Goal: Information Seeking & Learning: Learn about a topic

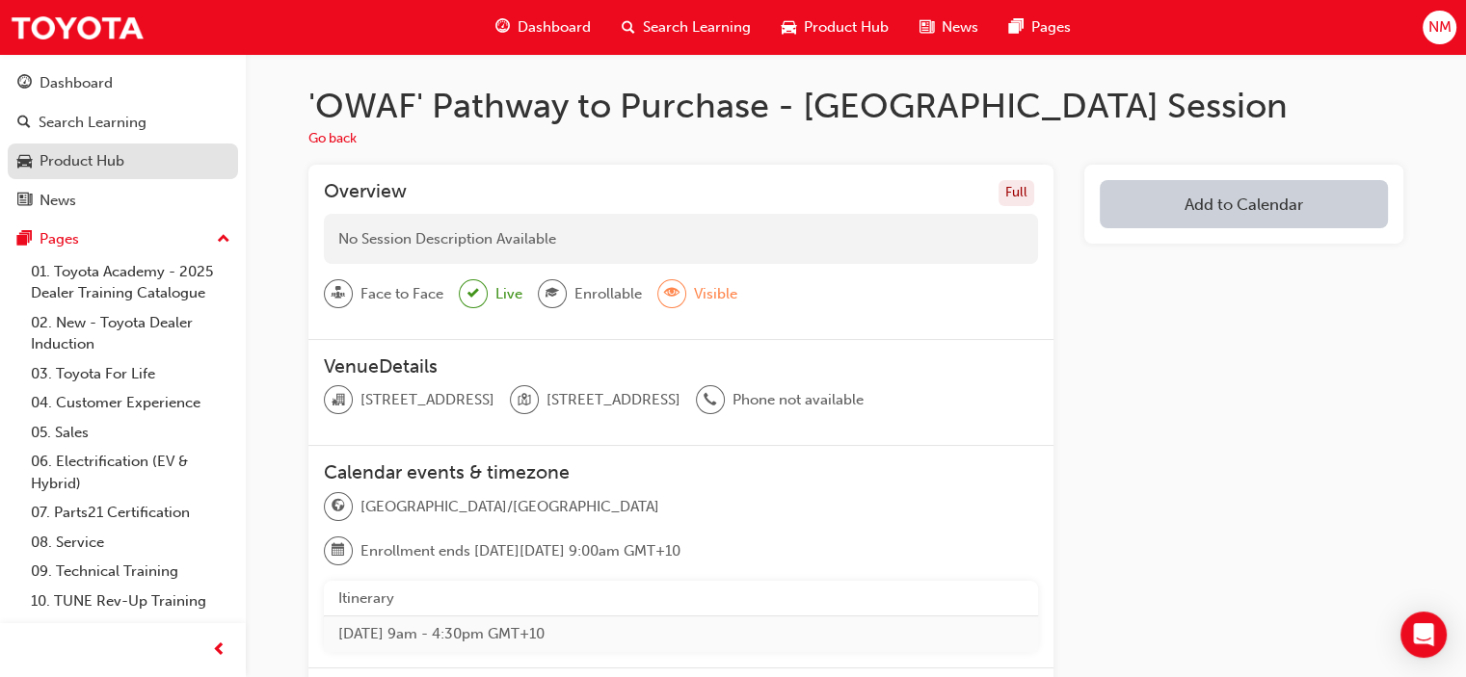
click at [147, 147] on link "Product Hub" at bounding box center [123, 162] width 230 height 36
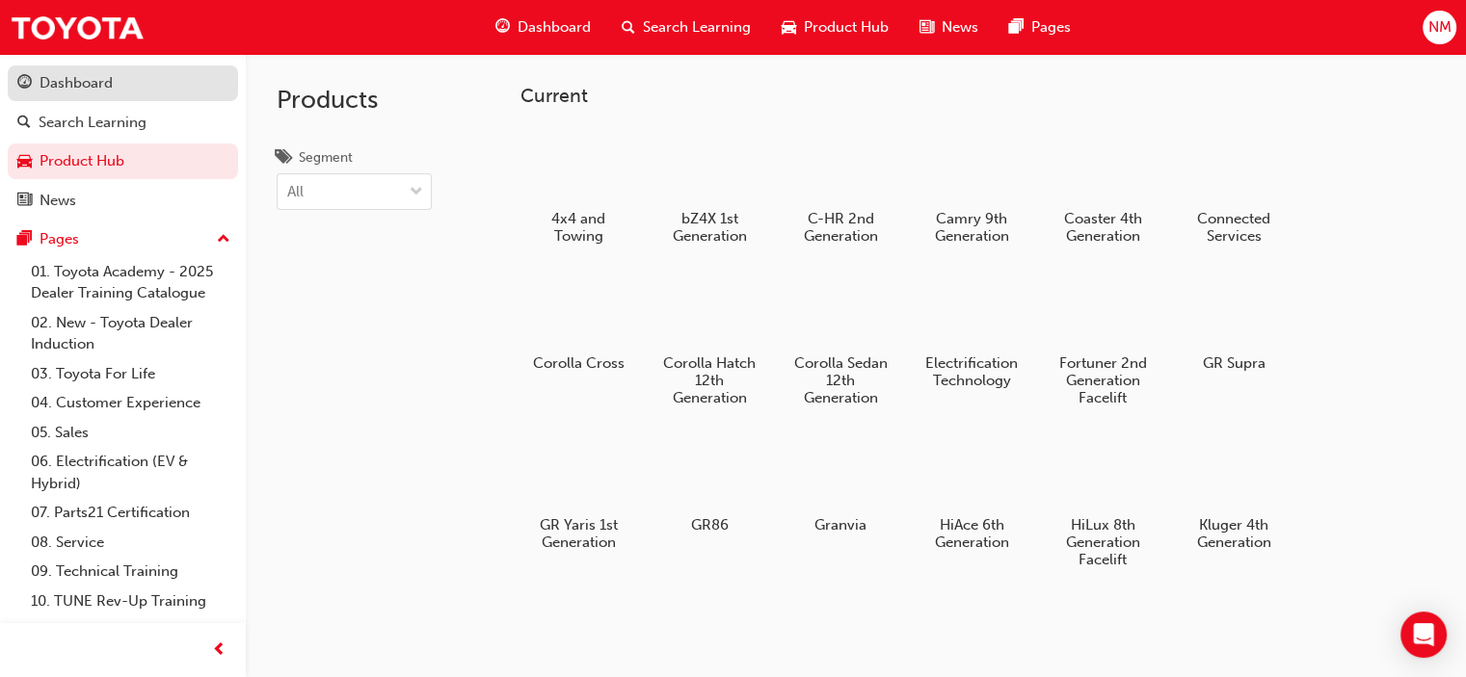
click at [176, 67] on link "Dashboard" at bounding box center [123, 84] width 230 height 36
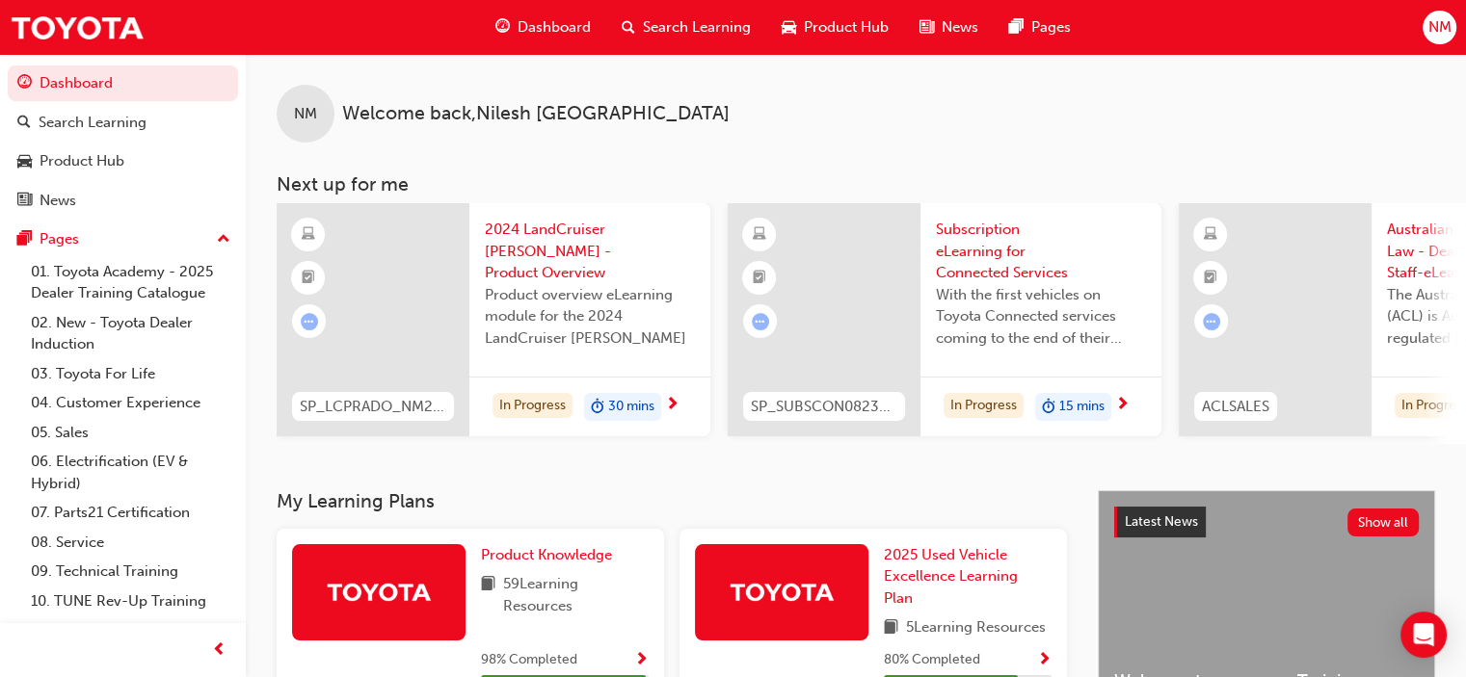
click at [537, 239] on span "2024 LandCruiser [PERSON_NAME] - Product Overview" at bounding box center [590, 252] width 210 height 66
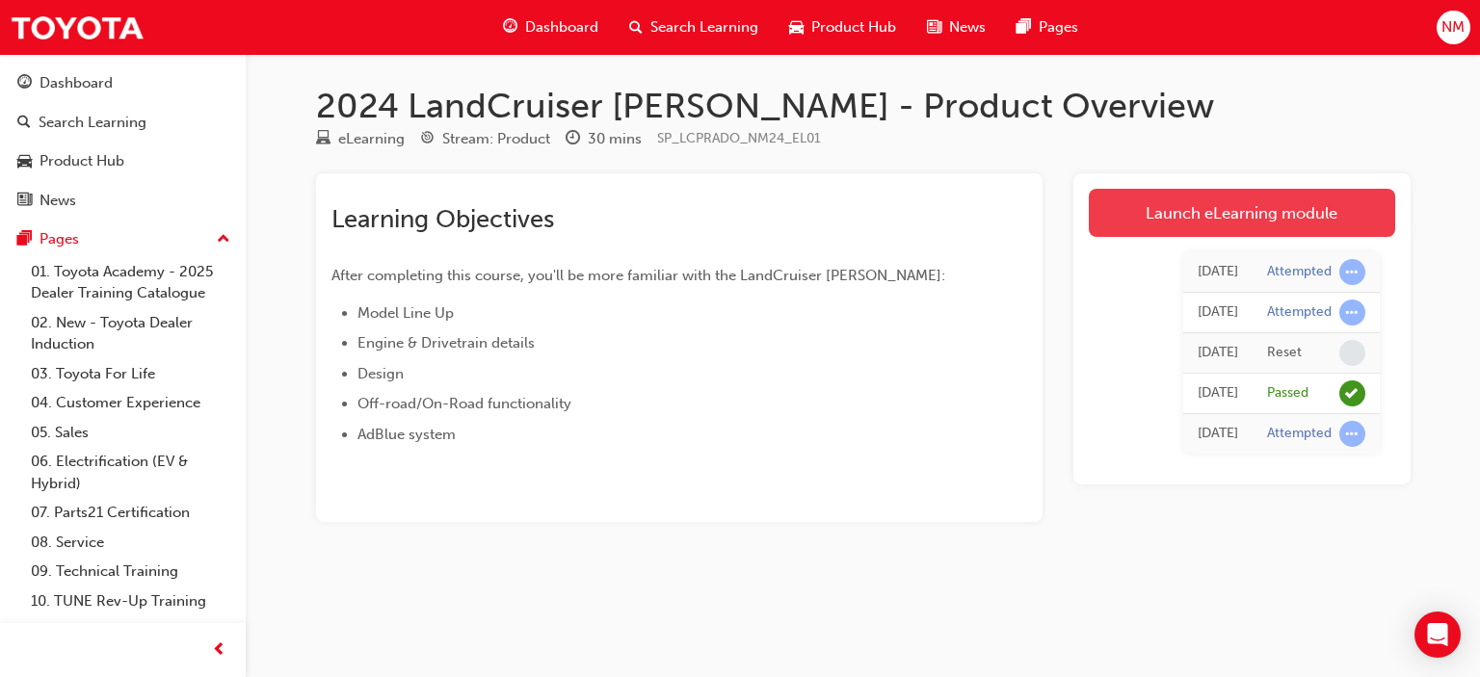
click at [1300, 196] on link "Launch eLearning module" at bounding box center [1242, 213] width 306 height 48
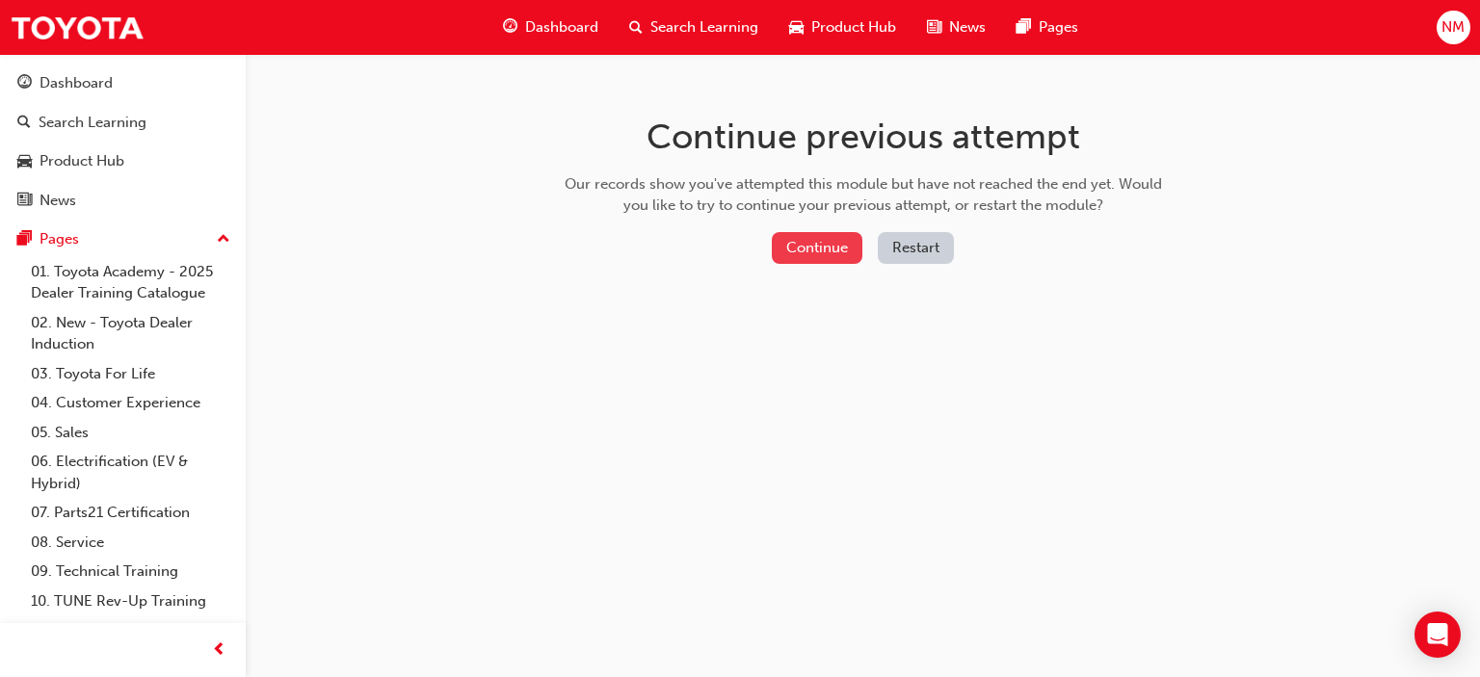
click at [838, 241] on button "Continue" at bounding box center [817, 248] width 91 height 32
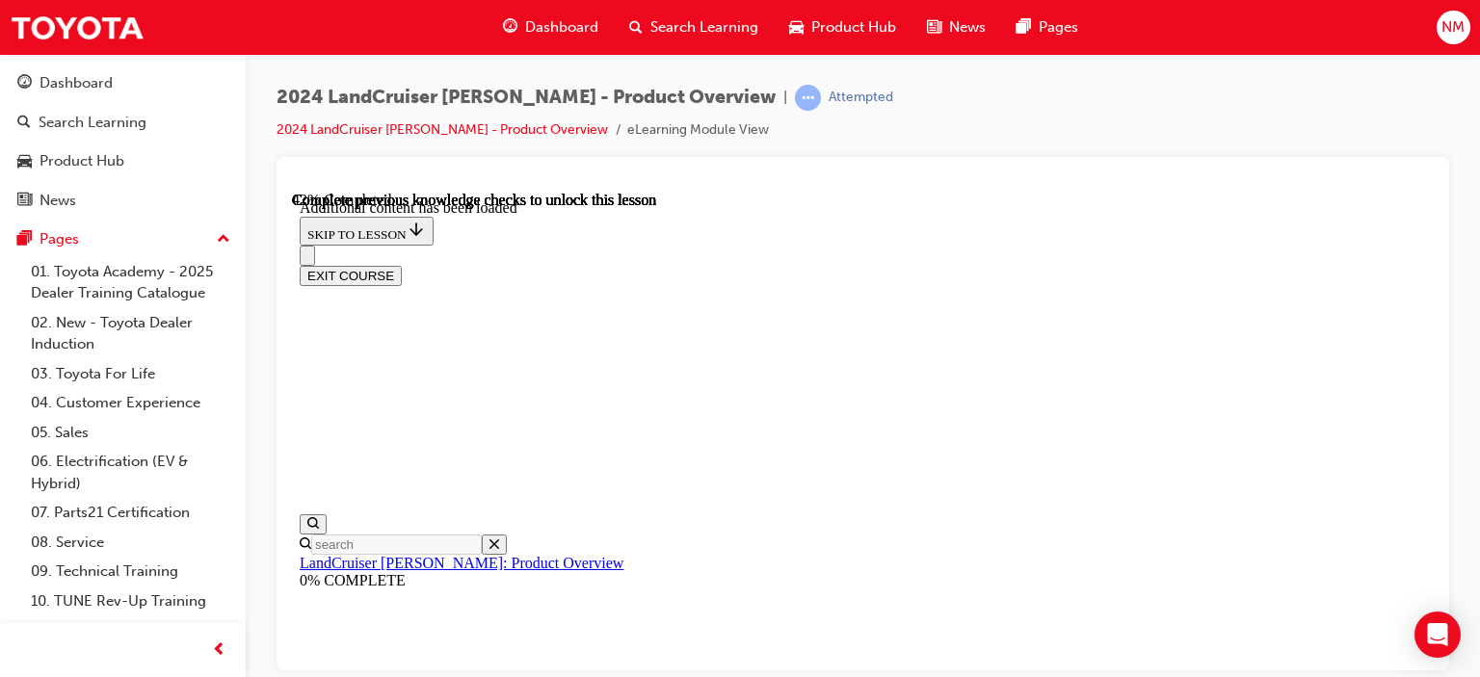
scroll to position [1204, 0]
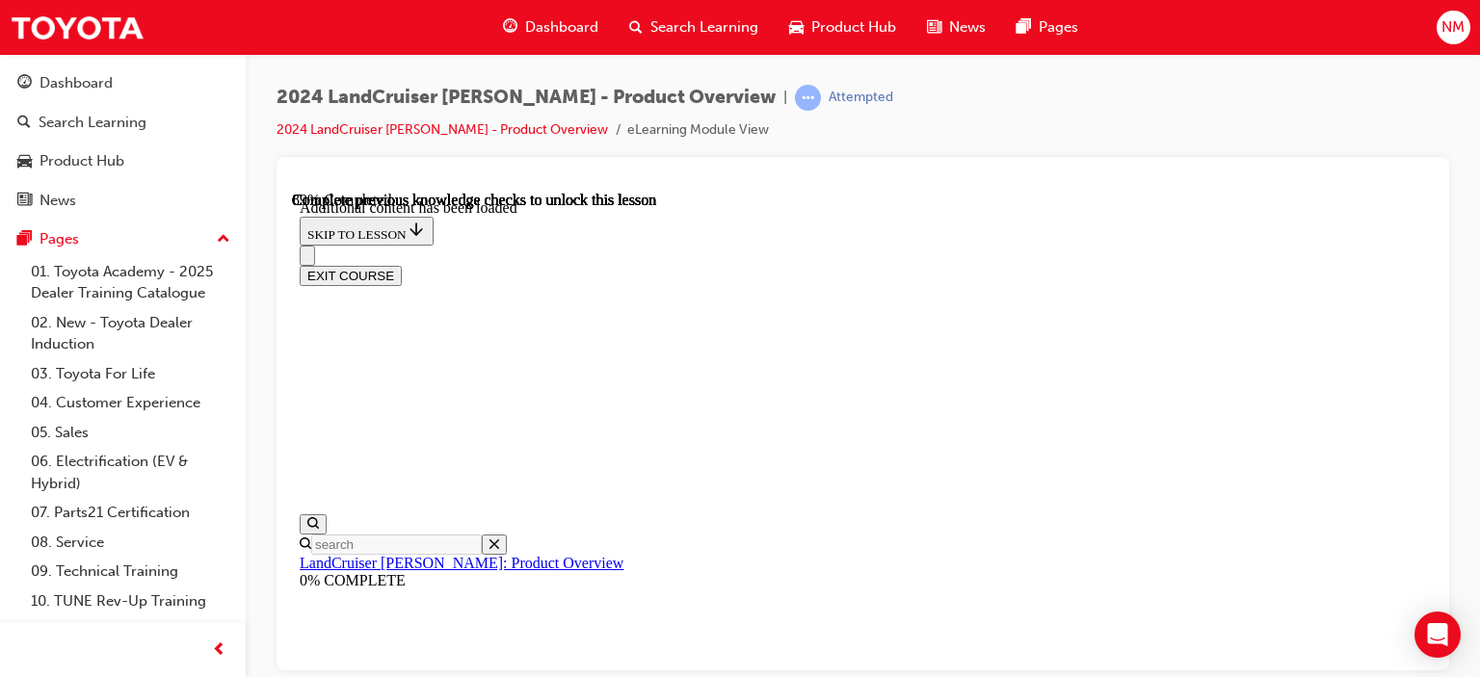
radio input "true"
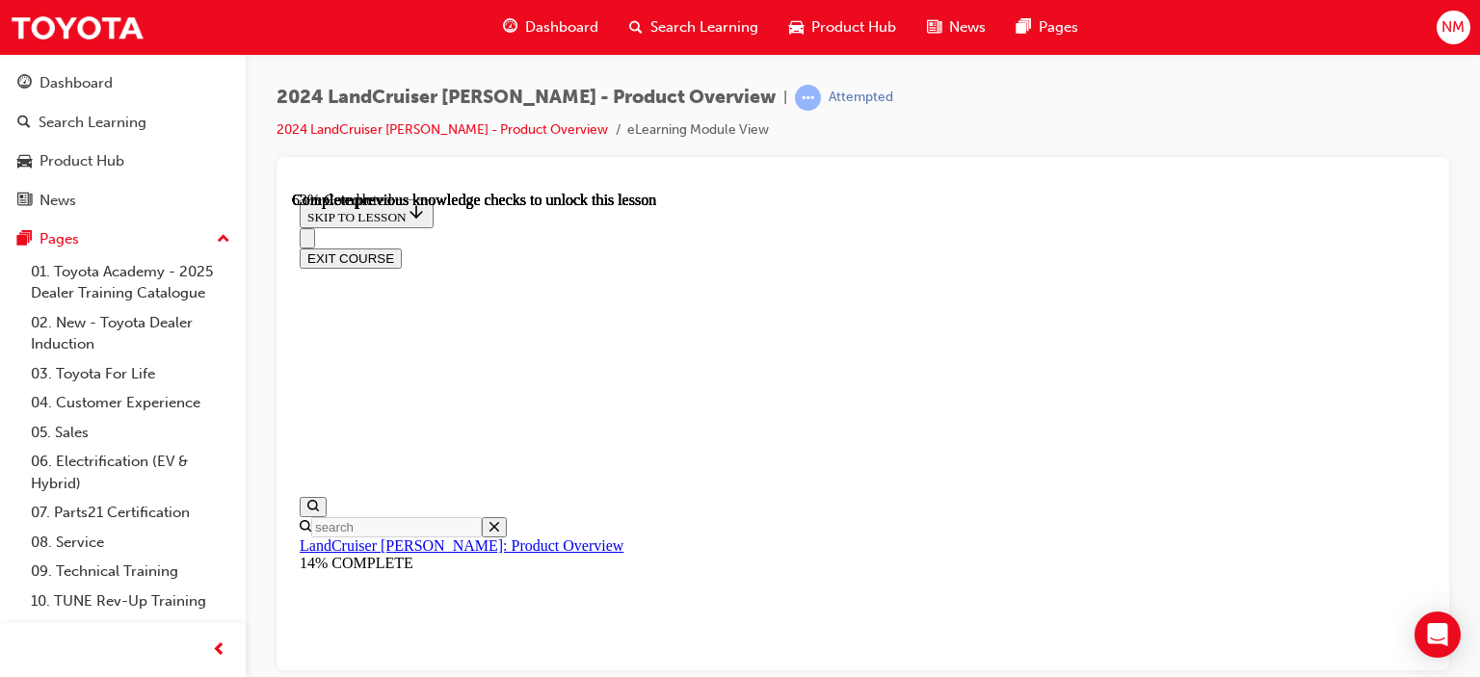
scroll to position [2899, 0]
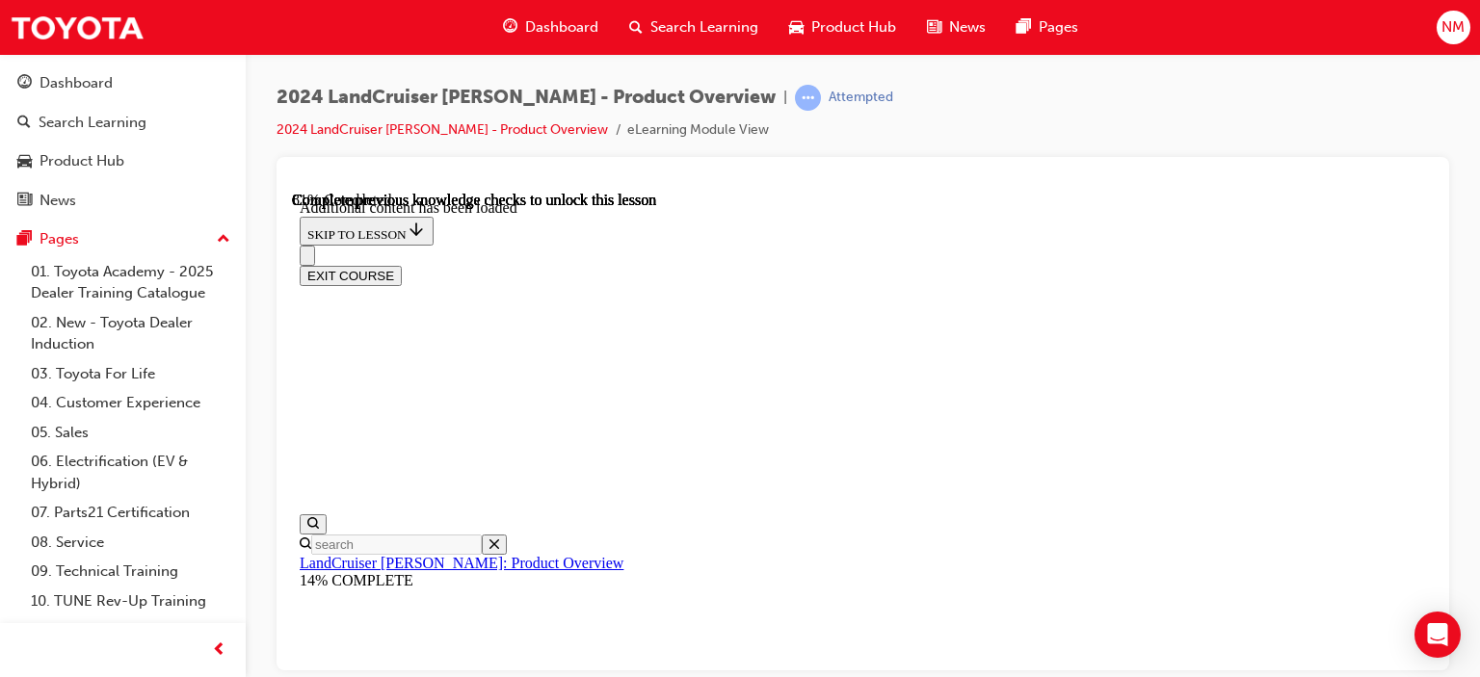
scroll to position [3326, 0]
drag, startPoint x: 780, startPoint y: 314, endPoint x: 945, endPoint y: 305, distance: 166.0
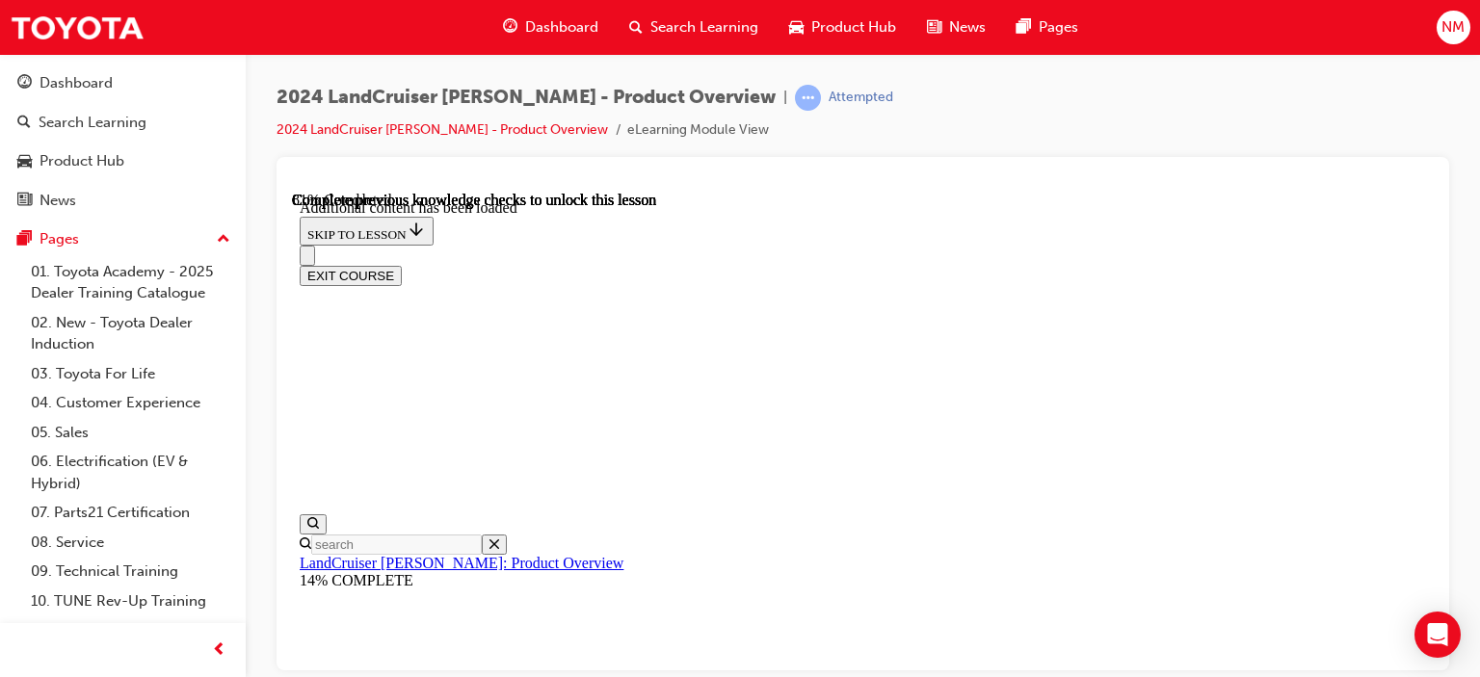
radio input "true"
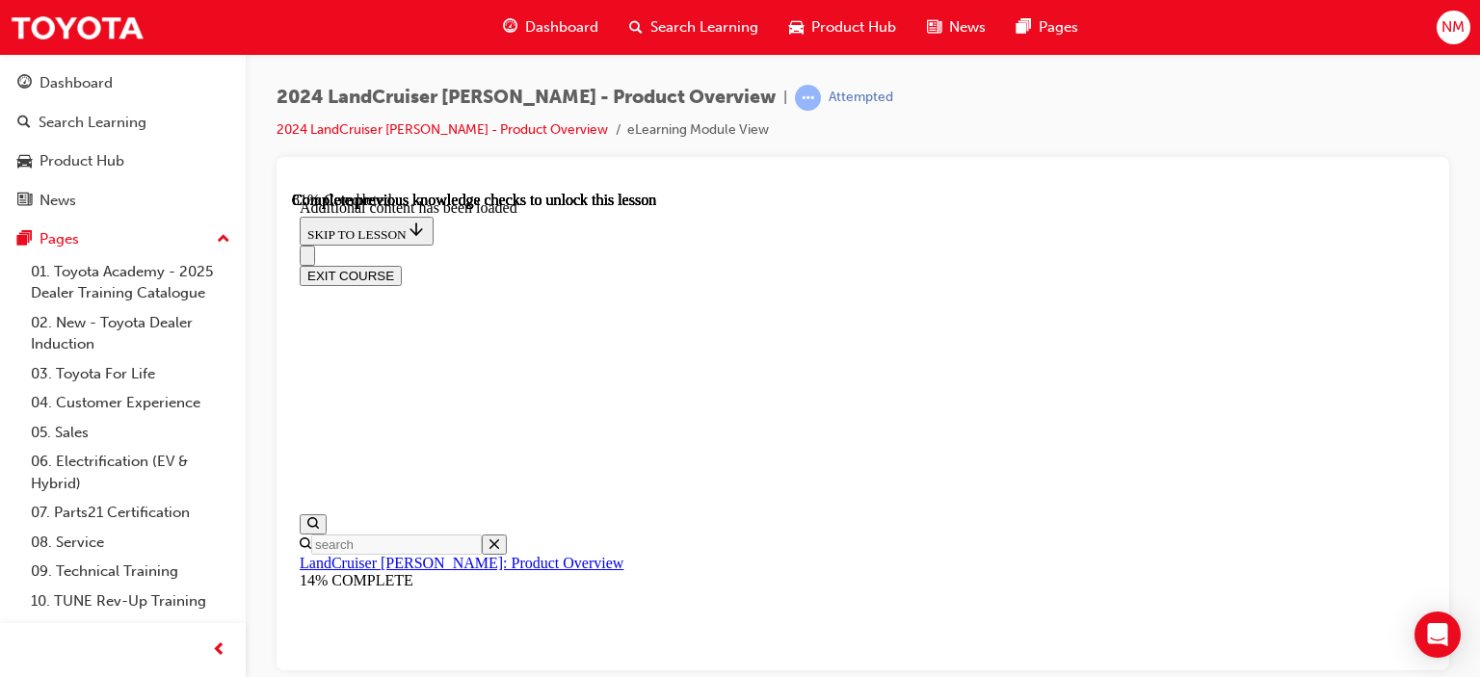
radio input "true"
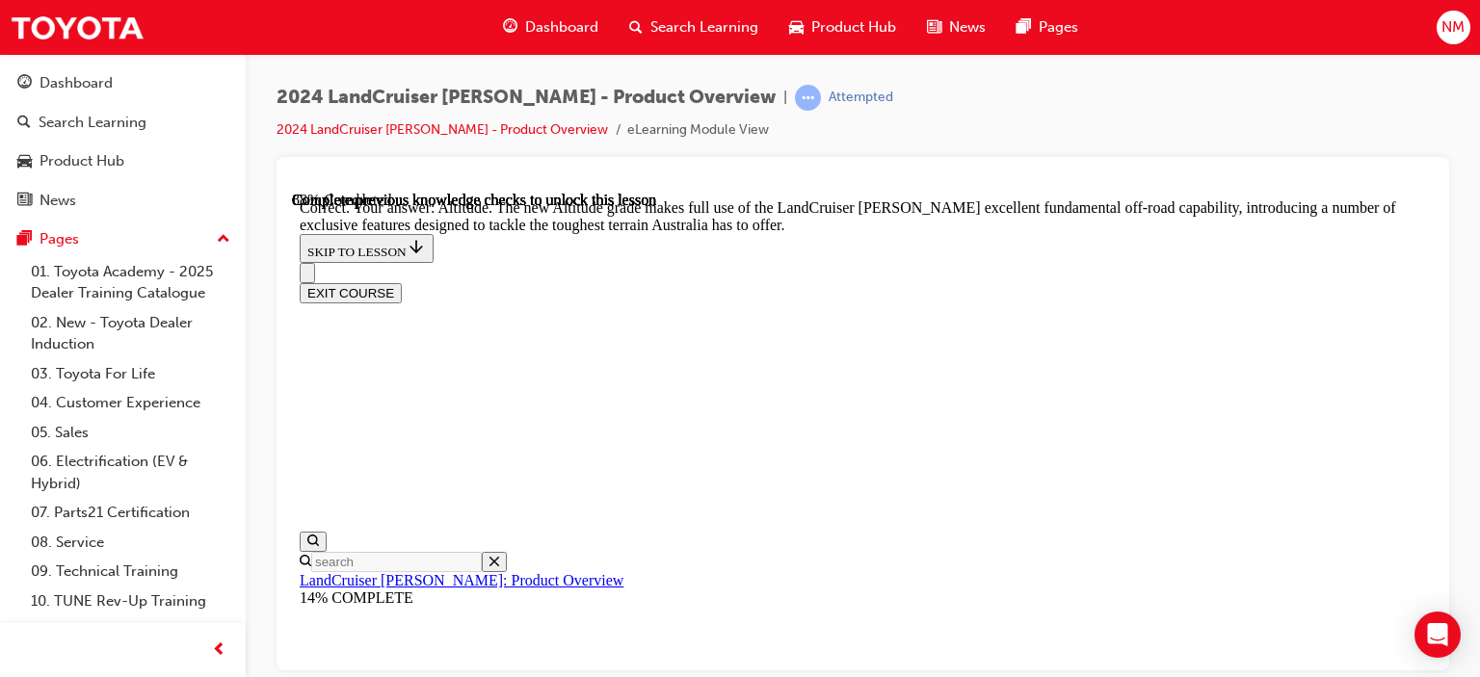
scroll to position [4240, 0]
checkbox input "true"
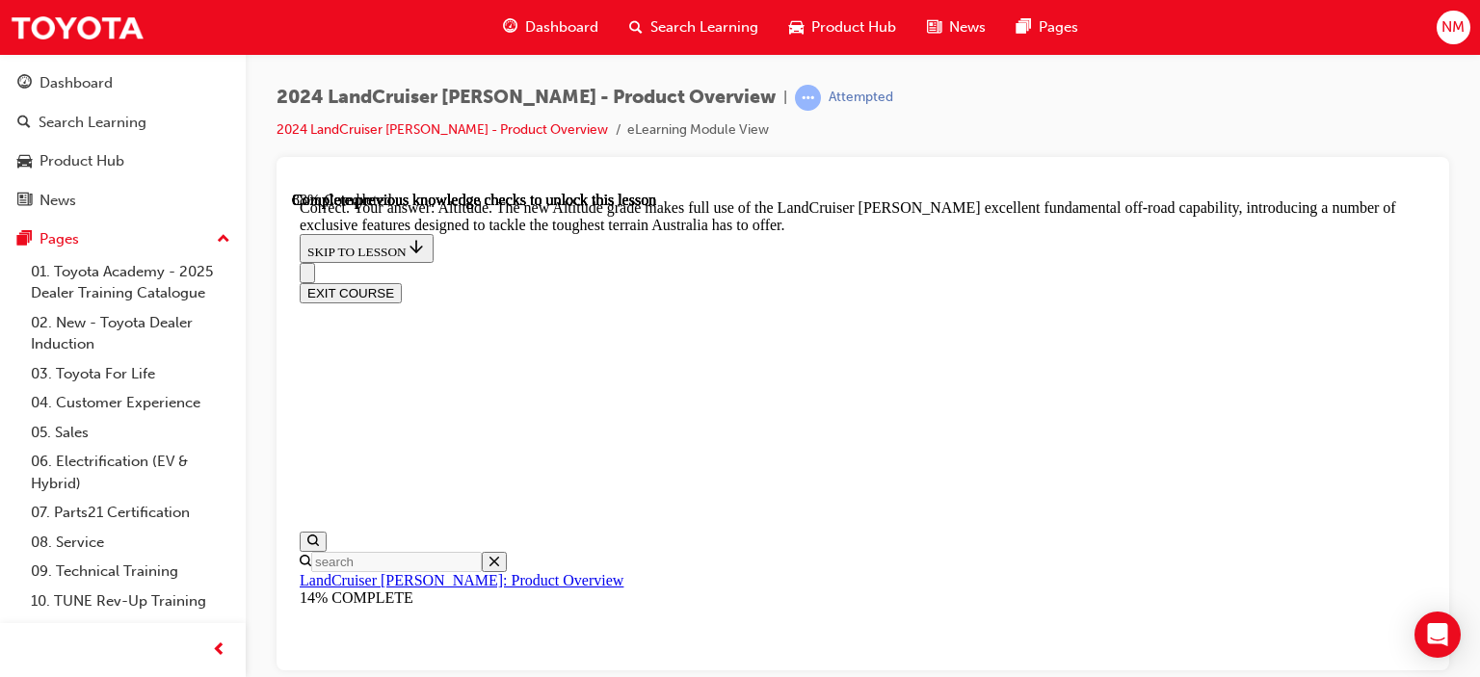
checkbox input "true"
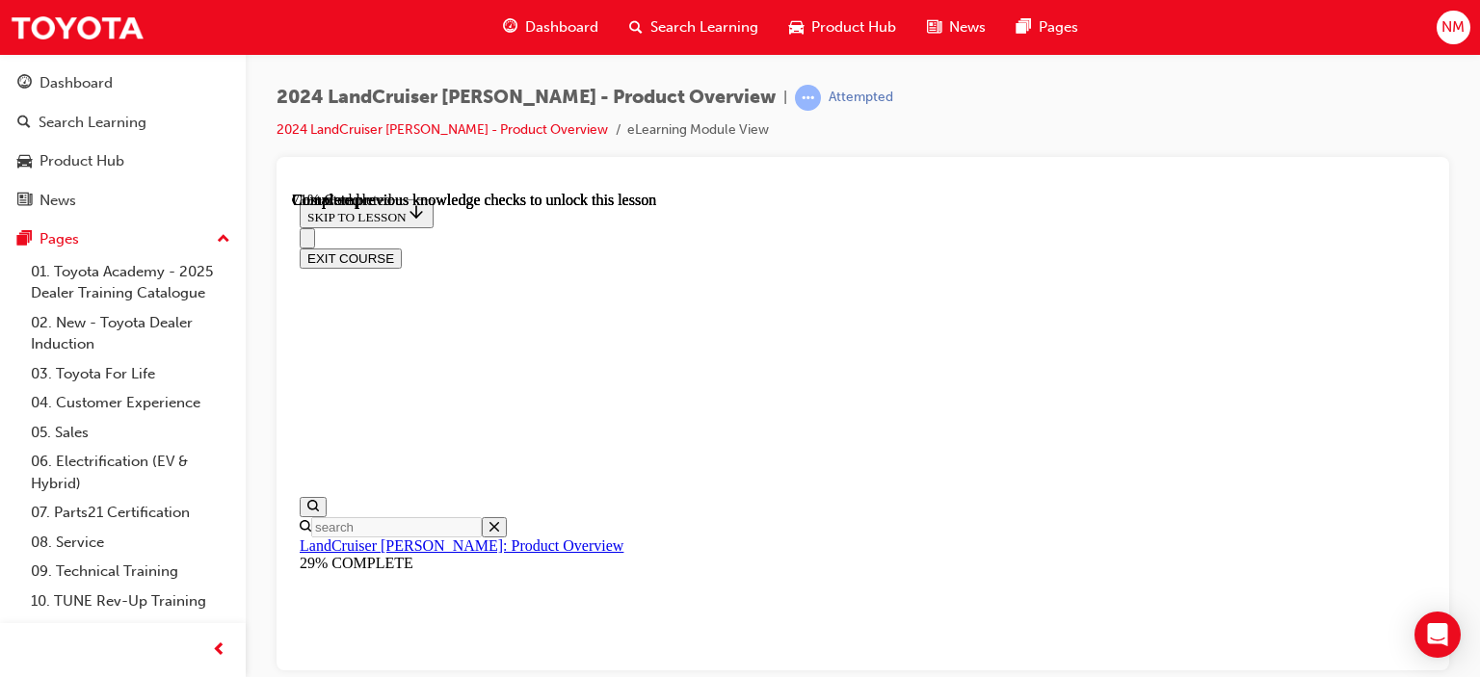
scroll to position [4319, 0]
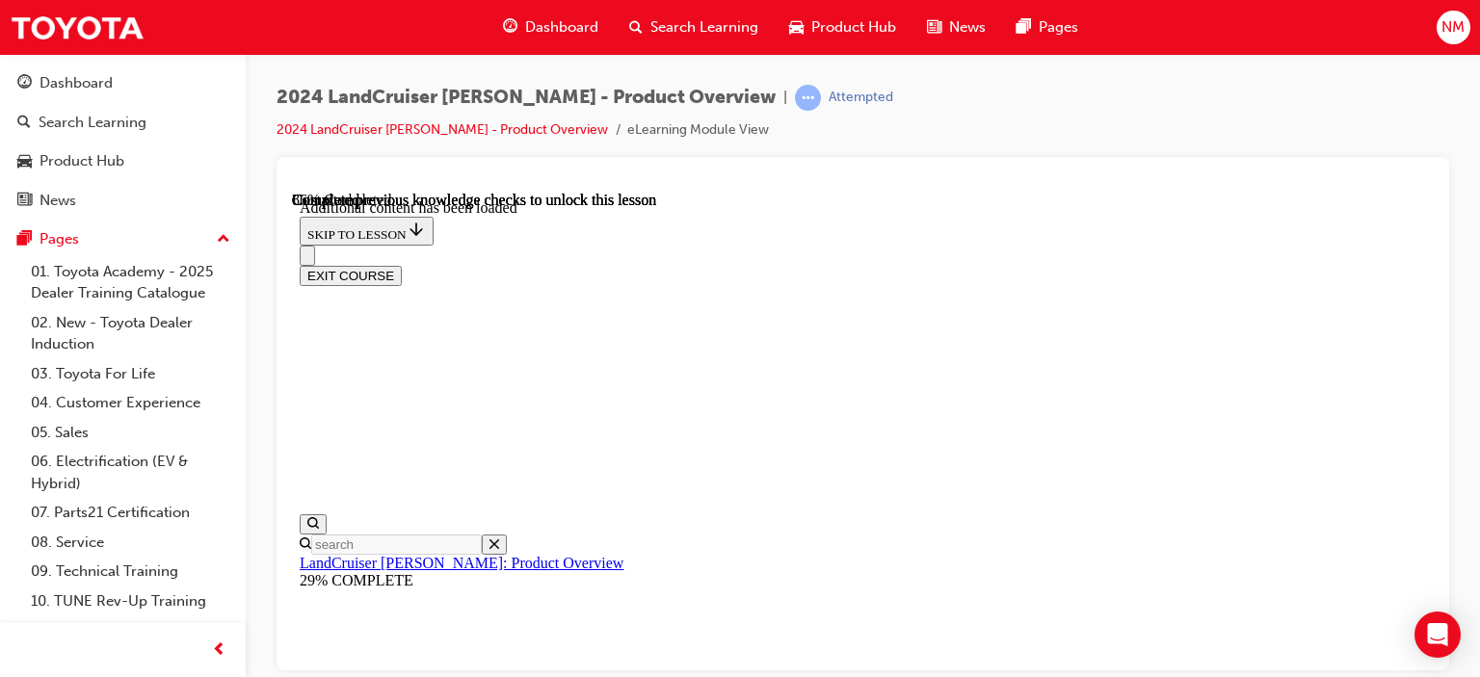
scroll to position [4596, 0]
drag, startPoint x: 1002, startPoint y: 403, endPoint x: 946, endPoint y: 385, distance: 58.5
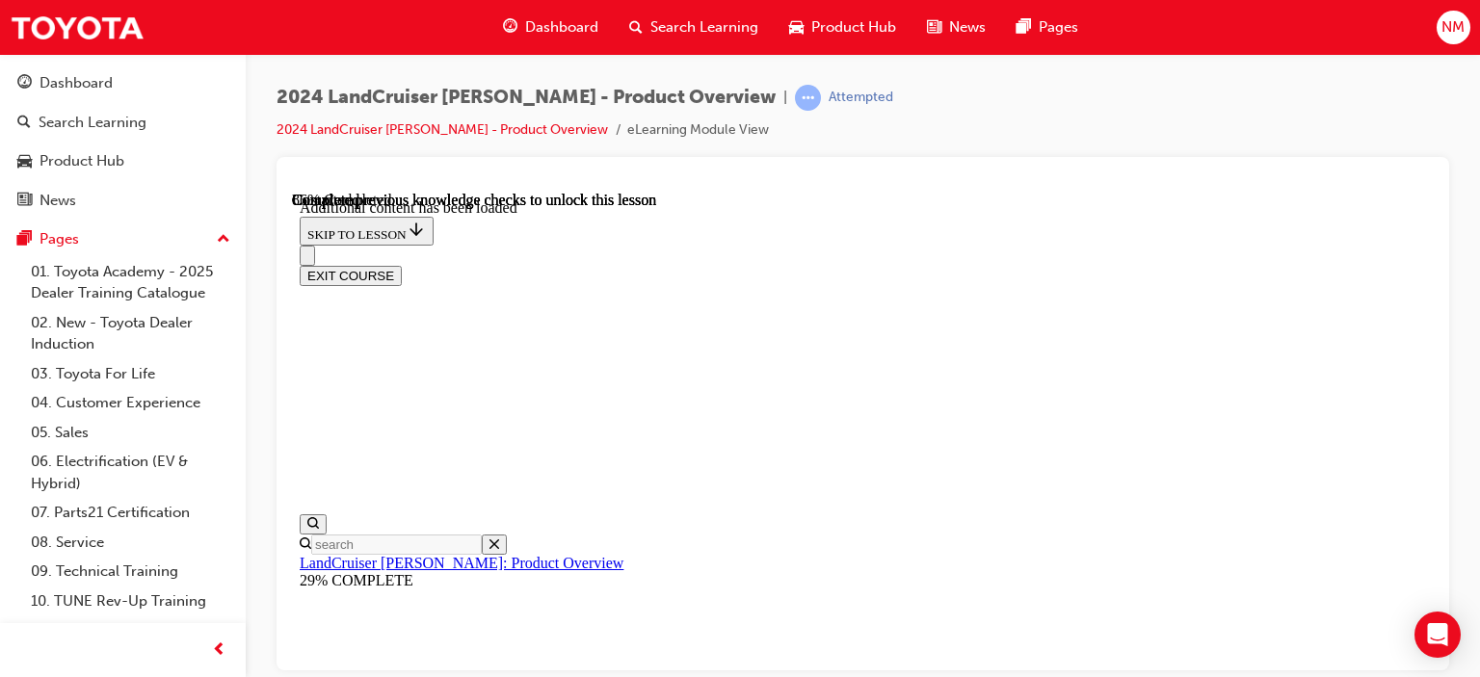
radio input "true"
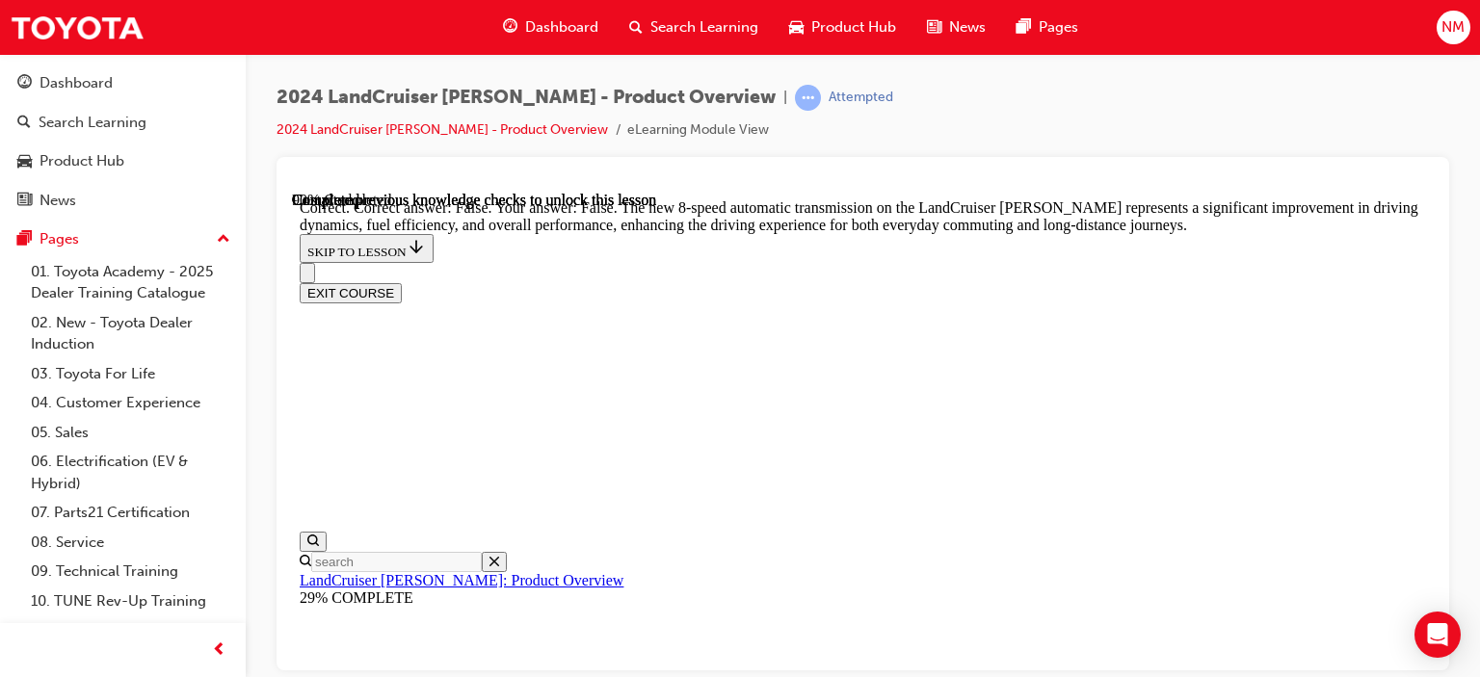
scroll to position [5371, 0]
radio input "true"
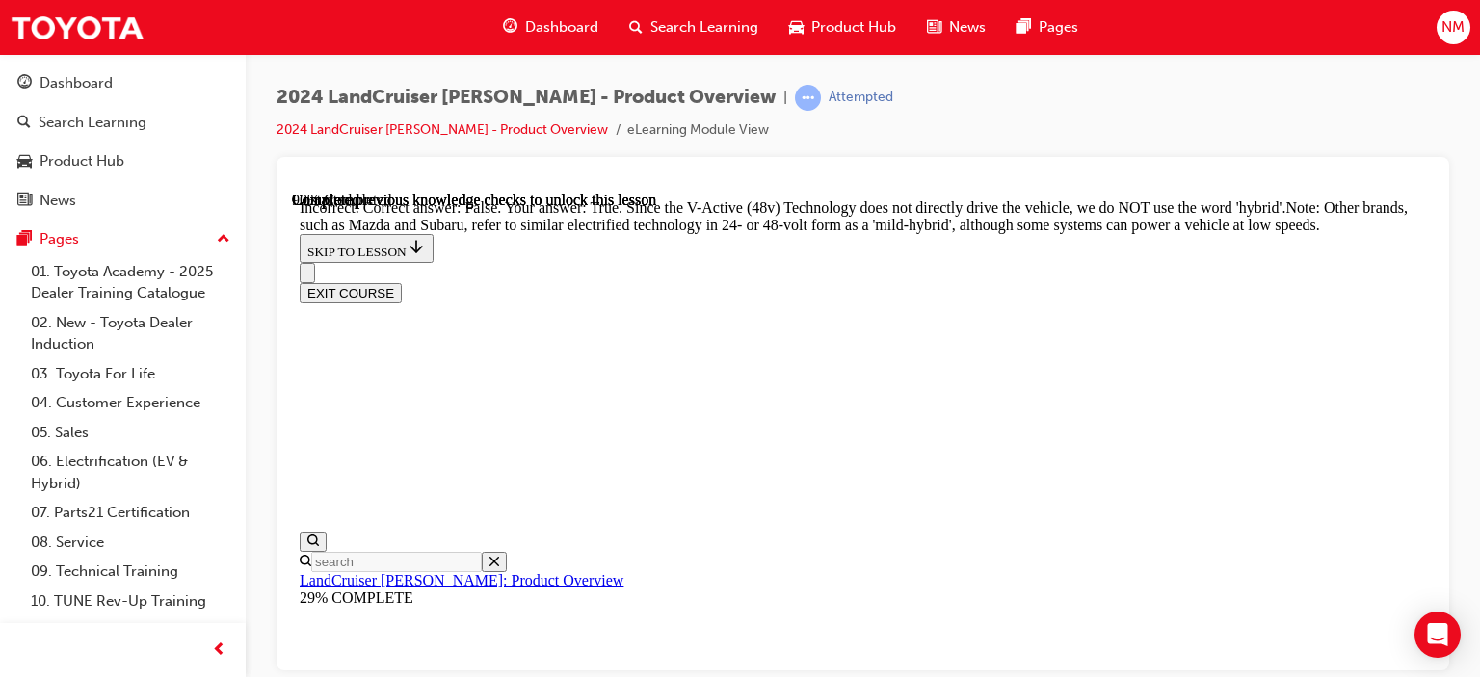
radio input "true"
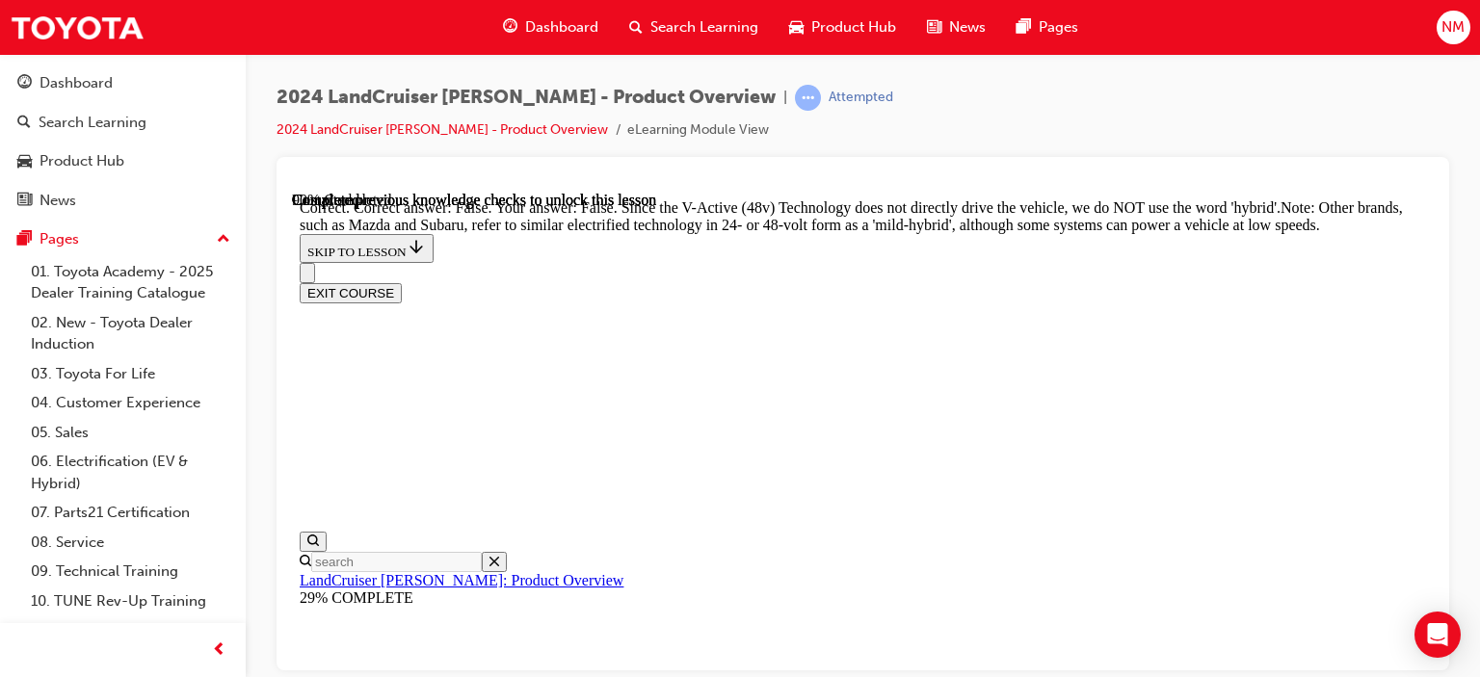
radio input "true"
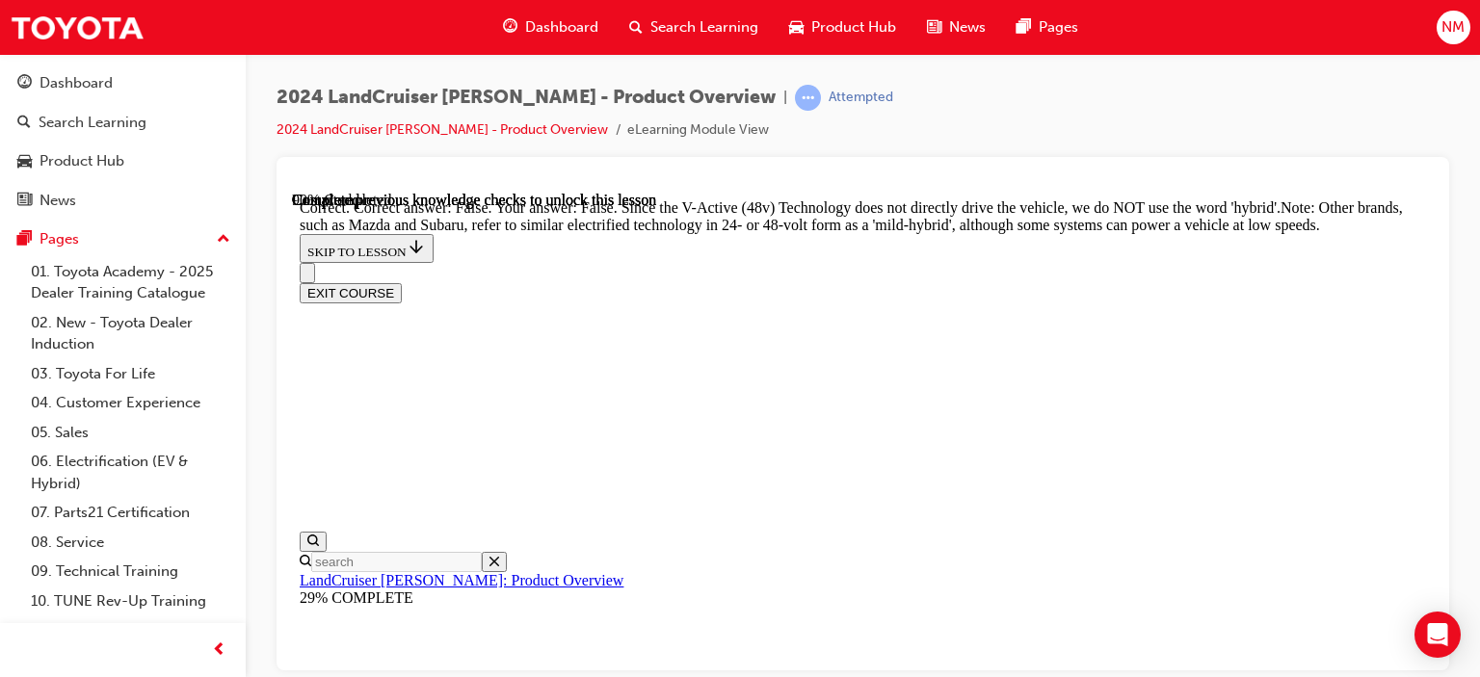
radio input "true"
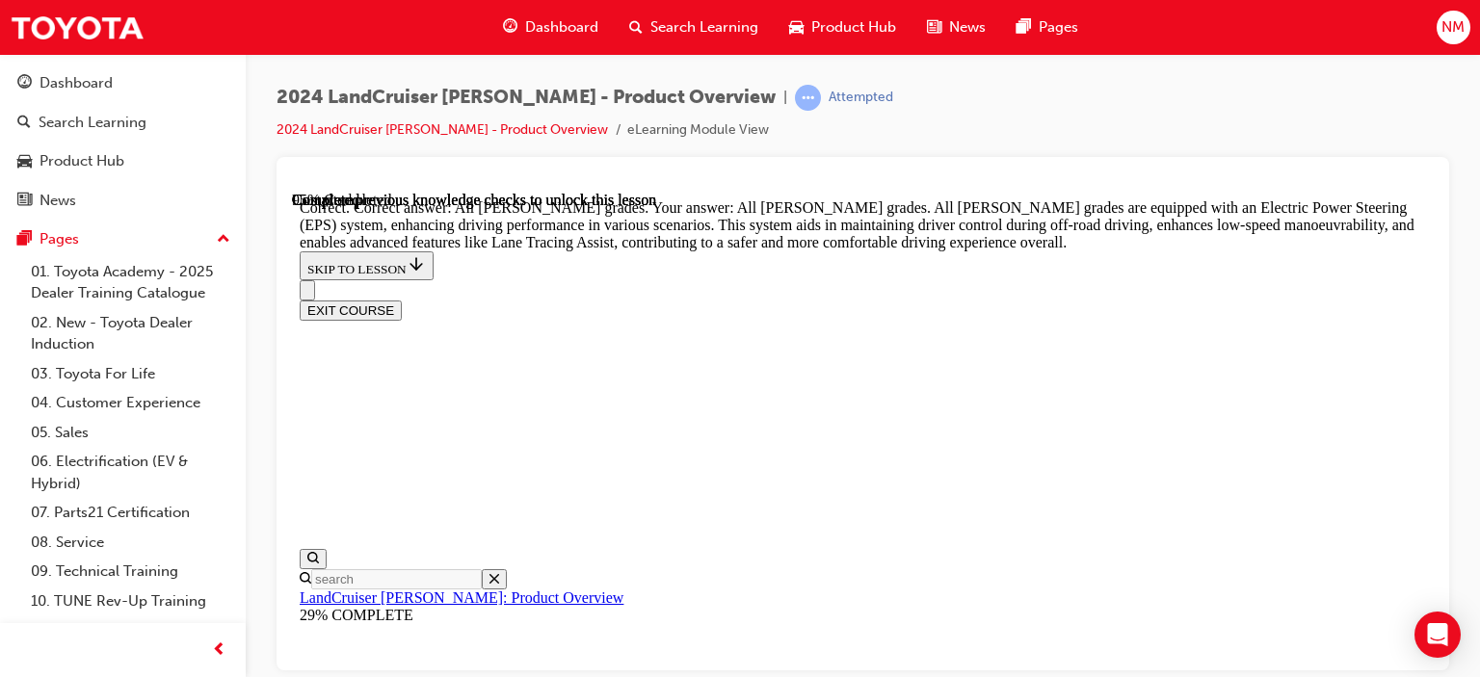
scroll to position [6855, 0]
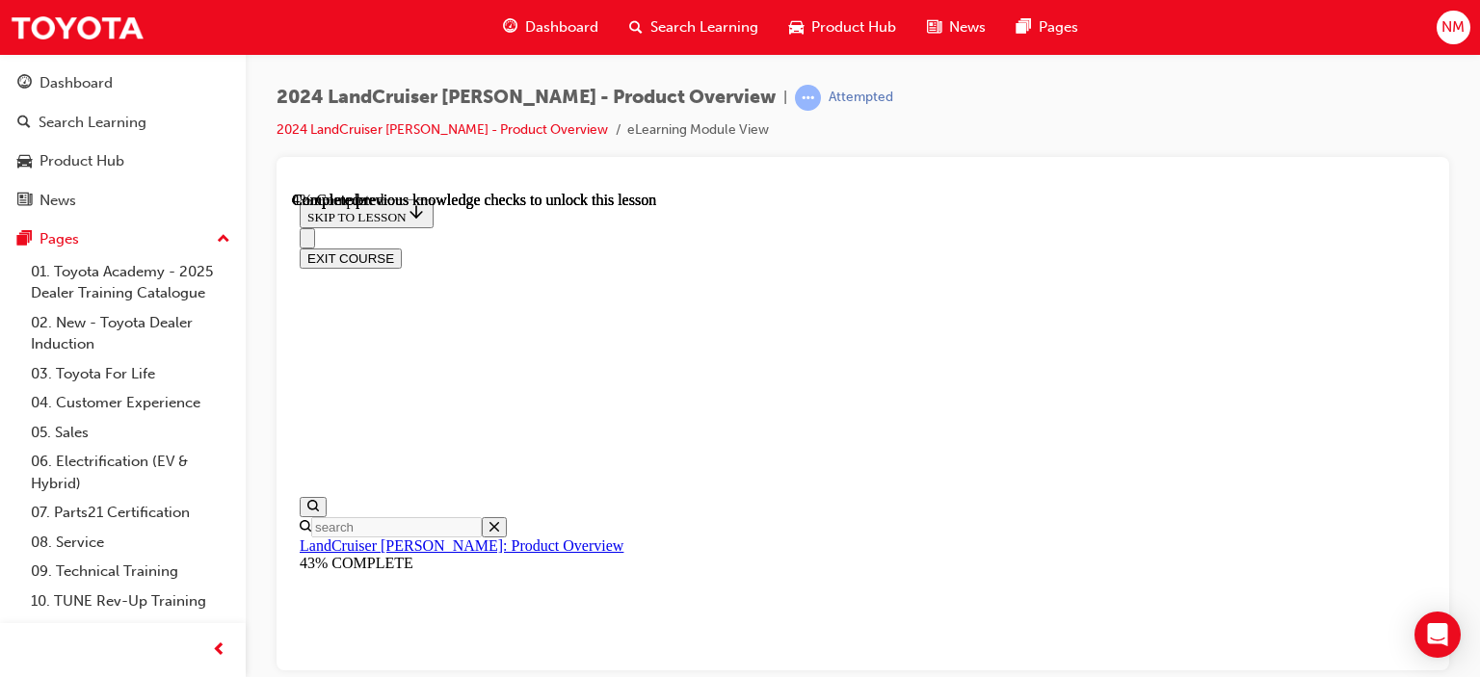
scroll to position [549, 0]
